Goal: Task Accomplishment & Management: Manage account settings

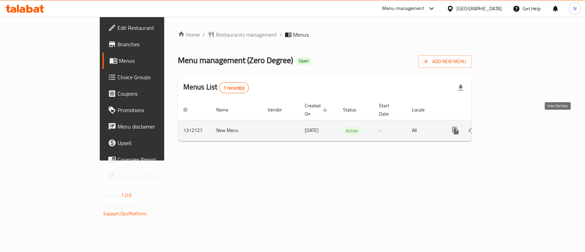
click at [508, 128] on icon "enhanced table" at bounding box center [505, 131] width 6 height 6
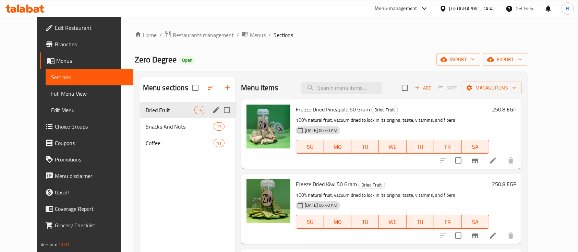
click at [167, 117] on div "Dried Fruit 14" at bounding box center [187, 110] width 95 height 16
click at [167, 124] on span "Snacks And Nuts" at bounding box center [170, 126] width 49 height 8
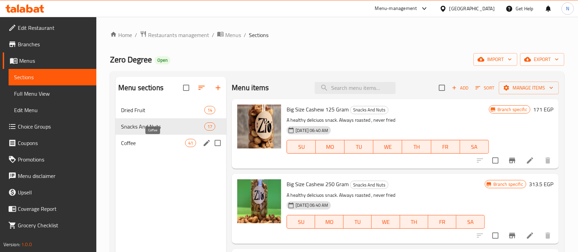
click at [165, 139] on span "Coffee" at bounding box center [153, 143] width 64 height 8
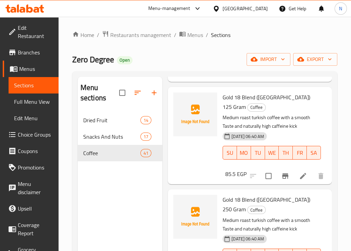
scroll to position [422, 0]
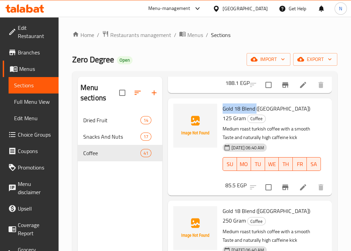
drag, startPoint x: 224, startPoint y: 107, endPoint x: 256, endPoint y: 108, distance: 32.6
click at [256, 108] on span "Gold 18 Blend ([GEOGRAPHIC_DATA]) 125 Gram" at bounding box center [267, 114] width 88 height 20
copy span "Gold 18 Blend"
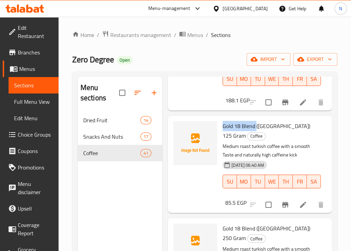
scroll to position [421, 0]
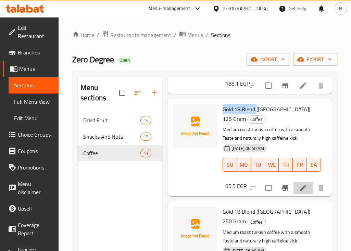
click at [300, 188] on icon at bounding box center [303, 188] width 8 height 8
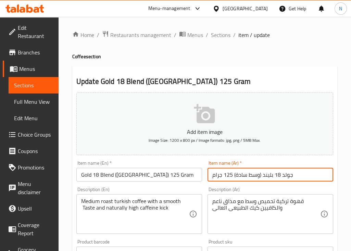
click at [283, 176] on input "جولد 18 بليند (وسط سادة) 125 جرام" at bounding box center [271, 175] width 126 height 14
click at [292, 179] on input "جولد 18 بليند (وسط سادة) 125 جرام" at bounding box center [271, 175] width 126 height 14
click at [288, 177] on input "جولد 18 بليند (وسط سادة) 125 جرام" at bounding box center [271, 175] width 126 height 14
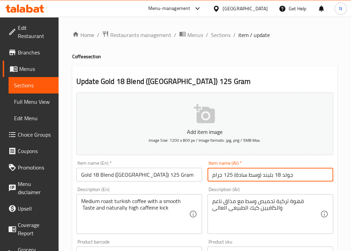
click at [288, 177] on input "جولد 18 بليند (وسط سادة) 125 جرام" at bounding box center [271, 175] width 126 height 14
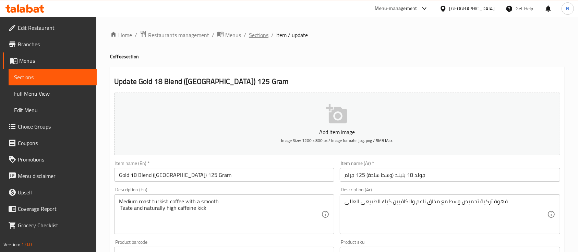
click at [264, 34] on span "Sections" at bounding box center [259, 35] width 20 height 8
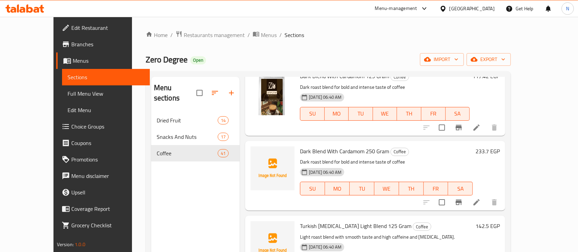
scroll to position [1693, 0]
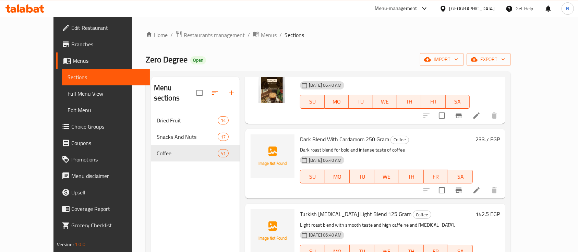
click at [300, 142] on span "Dark Blend With Cardamom 250 Gram" at bounding box center [344, 139] width 89 height 10
copy h6 "Dark Blend With Cardamom 250 Gram"
